Goal: Task Accomplishment & Management: Manage account settings

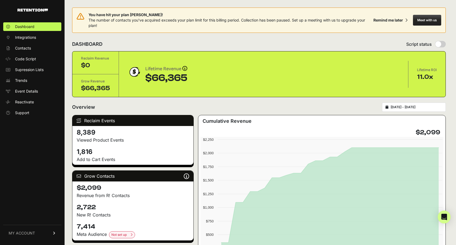
click at [20, 229] on link "MY ACCOUNT" at bounding box center [32, 233] width 58 height 16
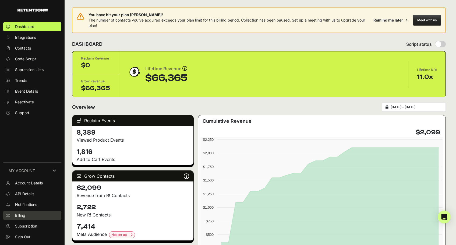
click at [22, 214] on span "Billing" at bounding box center [20, 214] width 10 height 5
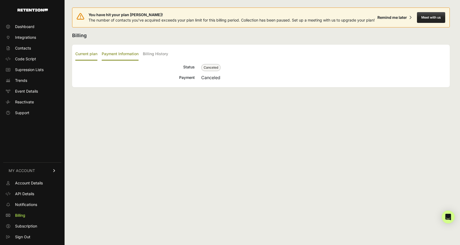
click at [125, 61] on label "Payment Information" at bounding box center [120, 54] width 37 height 13
click at [0, 0] on input "Payment Information" at bounding box center [0, 0] width 0 height 0
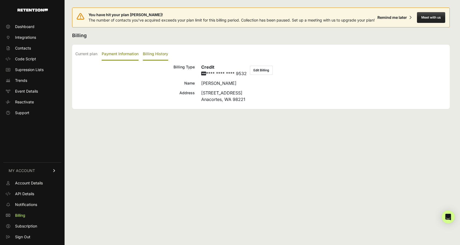
click at [161, 61] on label "Billing History" at bounding box center [155, 54] width 25 height 13
click at [0, 0] on input "Billing History" at bounding box center [0, 0] width 0 height 0
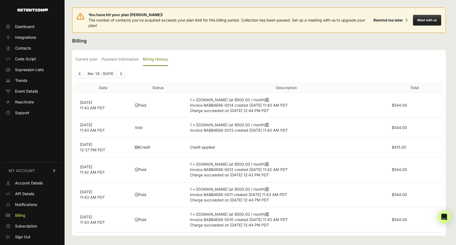
click at [266, 100] on icon at bounding box center [267, 100] width 3 height 4
click at [266, 124] on icon at bounding box center [267, 125] width 3 height 4
